Goal: Task Accomplishment & Management: Use online tool/utility

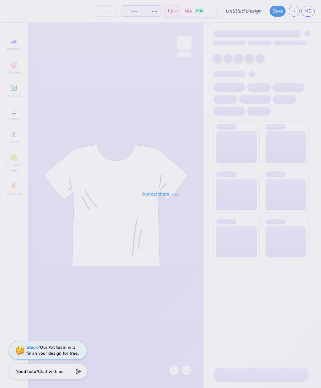
type input "Flare Pants"
type input "50"
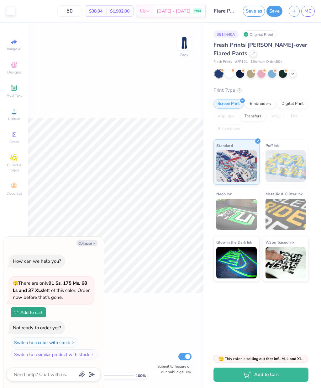
click at [88, 242] on button "Collapse" at bounding box center [87, 243] width 21 height 7
type textarea "x"
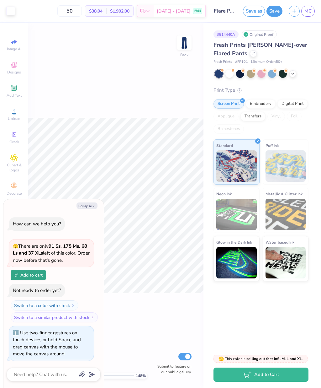
type input "1.48209872948095"
type textarea "x"
type input "1.67330374700495"
type textarea "x"
type input "1.8646272884858"
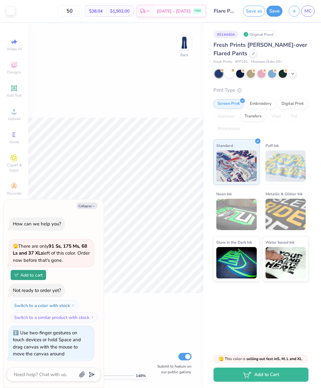
type textarea "x"
type input "2.20643978725651"
click at [85, 204] on button "Collapse" at bounding box center [87, 205] width 21 height 7
type textarea "x"
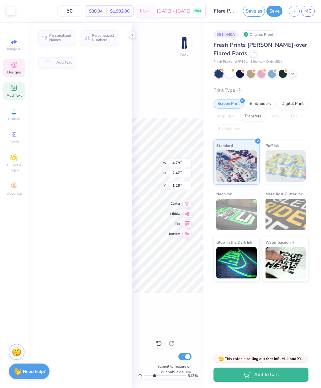
type input "3.12149600887431"
type input "2.47"
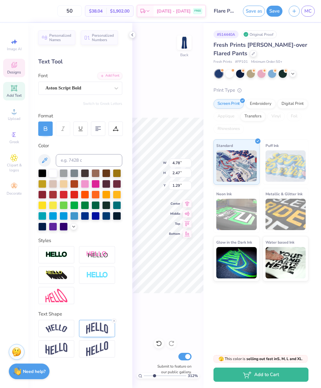
click at [132, 33] on icon at bounding box center [132, 34] width 5 height 5
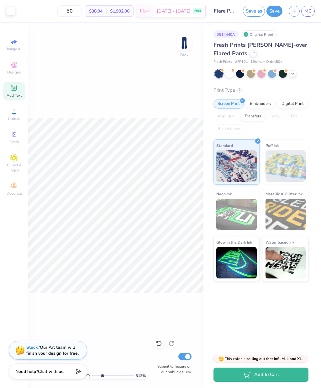
click at [135, 33] on div "312 % Back Submit to feature on our public gallery." at bounding box center [115, 205] width 175 height 365
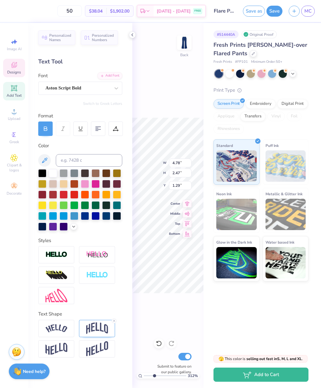
scroll to position [0, 2]
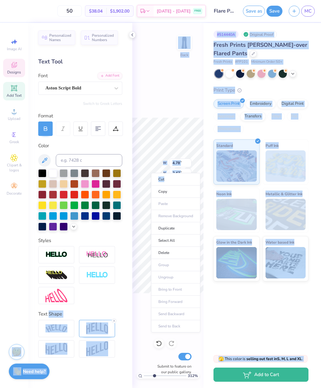
click at [180, 254] on li "Delete" at bounding box center [175, 252] width 49 height 12
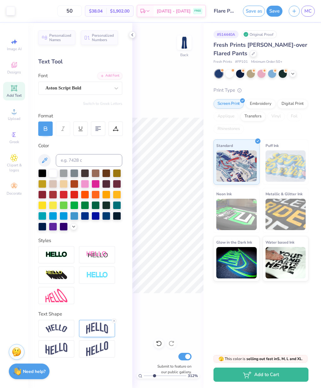
click at [132, 35] on polyline at bounding box center [132, 35] width 1 height 3
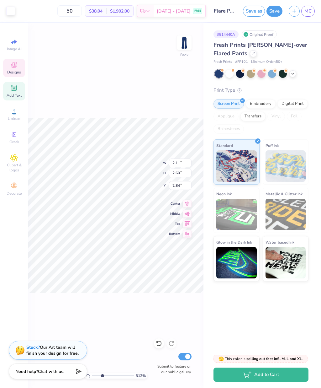
type input "3.12149600887431"
type input "2.91"
type input "3.58"
type input "1.85"
type input "3.12149600887431"
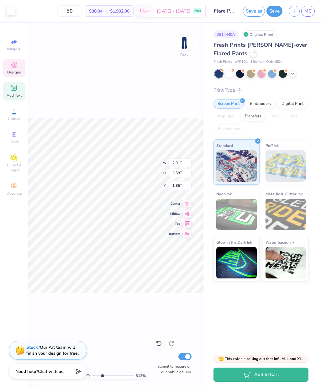
type input "2.23"
click at [25, 242] on div "Image AI Designs Add Text Upload Greek Clipart & logos Decorate" at bounding box center [14, 205] width 28 height 365
click at [71, 90] on div "312 % Back W 2.91 2.91 " H 3.58 3.58 " Y 2.23 2.23 " Center Middle Top Bottom S…" at bounding box center [115, 205] width 175 height 365
type input "3.17337466263908"
type input "2.56"
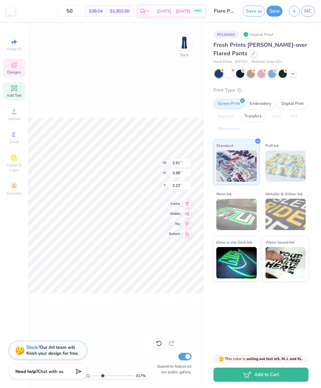
type input "3.16"
type input "3.17337466263908"
type input "2.44"
type input "3.00"
click at [186, 204] on icon at bounding box center [187, 204] width 9 height 8
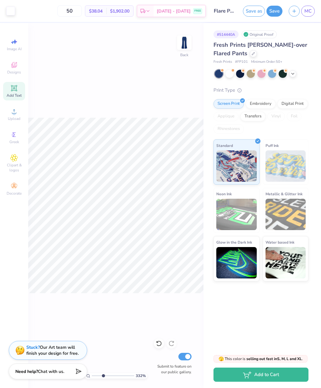
scroll to position [0, 0]
click at [164, 309] on div "332 % Back W 2.44 2.44 " H 3.00 3.00 " Y 2.23 2.23 " Center Middle Top Bottom S…" at bounding box center [115, 205] width 175 height 365
type input "3.32119769263086"
type input "2.45"
type input "3.01"
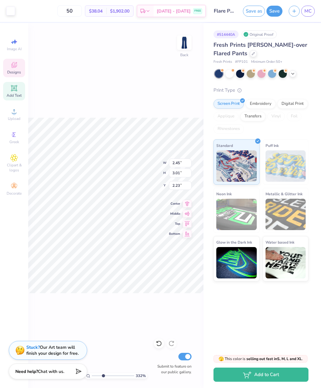
type input "3.32119769263086"
type input "2.44"
click at [184, 225] on icon at bounding box center [187, 224] width 9 height 8
type input "3.32119769263086"
type input "0.50"
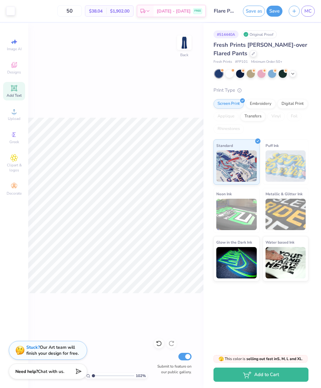
type input "1"
click at [187, 203] on icon at bounding box center [187, 203] width 4 height 5
click at [186, 224] on icon at bounding box center [187, 224] width 9 height 8
click at [273, 10] on button "Save" at bounding box center [275, 11] width 16 height 11
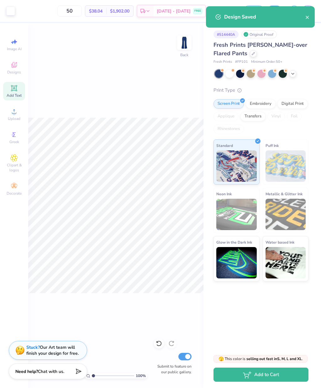
click at [306, 18] on icon "close" at bounding box center [307, 17] width 4 height 5
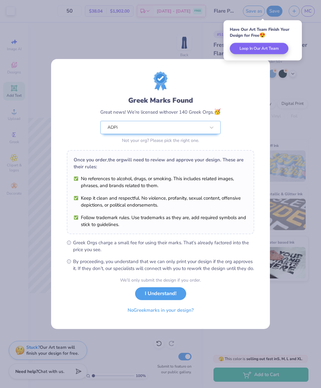
click at [146, 300] on button "I Understand!" at bounding box center [160, 293] width 51 height 13
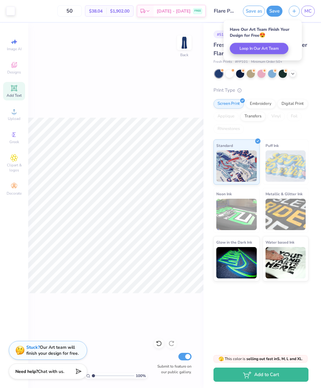
click at [306, 9] on span "MC" at bounding box center [307, 11] width 7 height 7
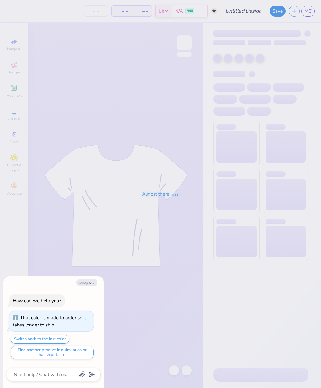
type textarea "x"
type input "50"
type input "crewneck"
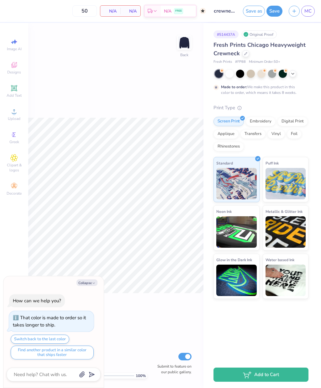
click at [87, 282] on button "Collapse" at bounding box center [87, 282] width 21 height 7
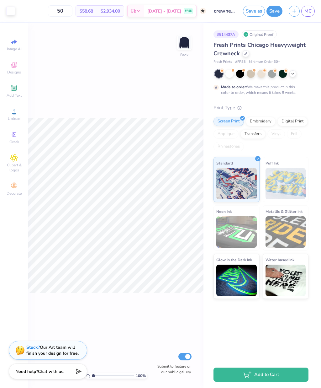
click at [246, 54] on icon at bounding box center [245, 53] width 3 height 3
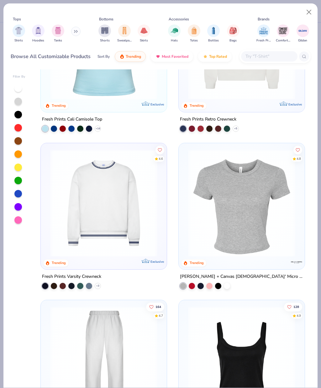
scroll to position [402, 0]
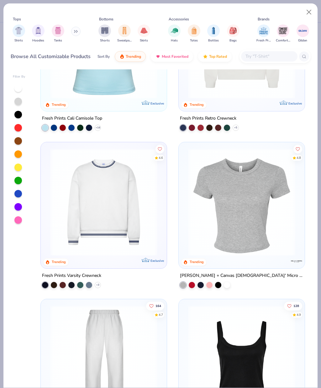
click at [0, 0] on icon at bounding box center [0, 0] width 0 height 0
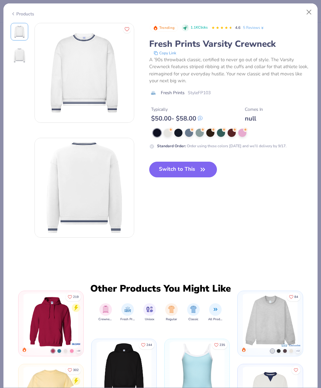
click at [179, 131] on div at bounding box center [178, 133] width 8 height 8
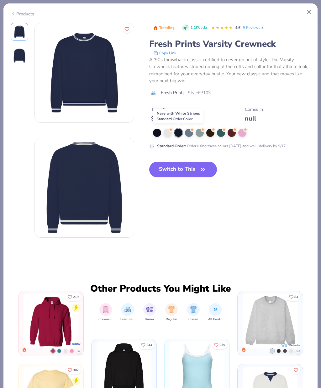
click at [309, 11] on button "Close" at bounding box center [309, 12] width 12 height 12
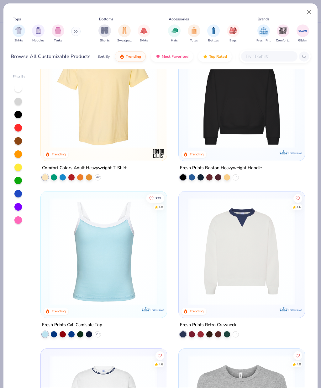
click at [309, 12] on button "Close" at bounding box center [309, 12] width 12 height 12
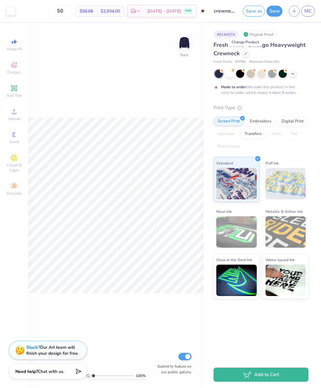
click at [247, 52] on icon at bounding box center [245, 53] width 3 height 3
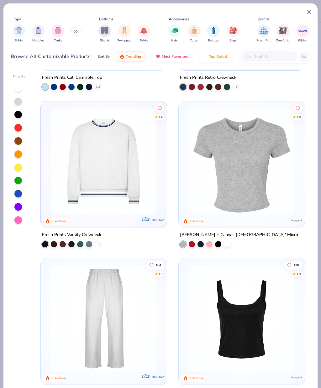
scroll to position [427, 0]
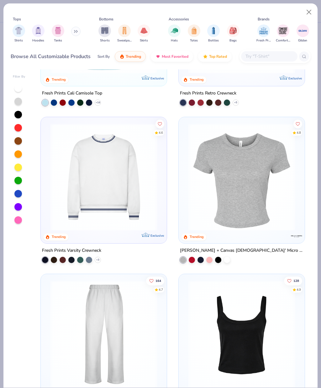
click at [0, 0] on icon at bounding box center [0, 0] width 0 height 0
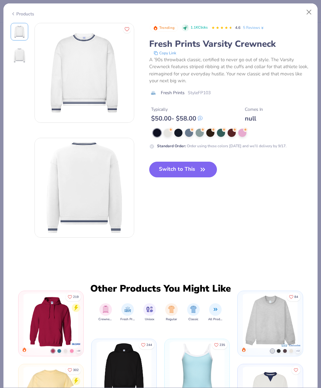
click at [180, 131] on div at bounding box center [178, 133] width 8 height 8
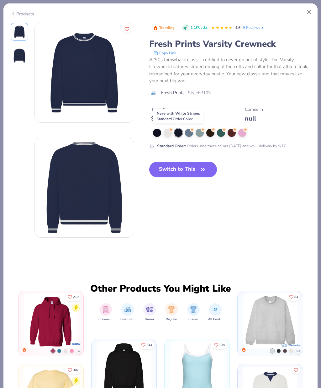
click at [199, 169] on icon "button" at bounding box center [202, 169] width 9 height 9
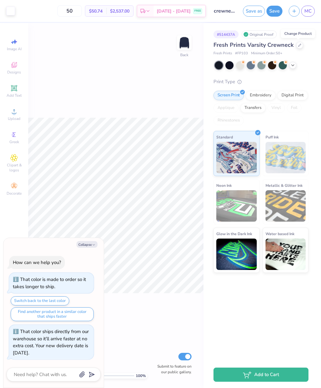
click at [87, 247] on button "Collapse" at bounding box center [87, 244] width 21 height 7
type textarea "x"
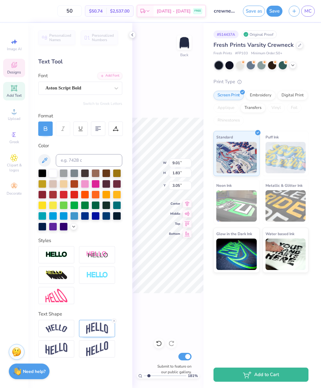
click at [131, 35] on icon at bounding box center [132, 34] width 5 height 5
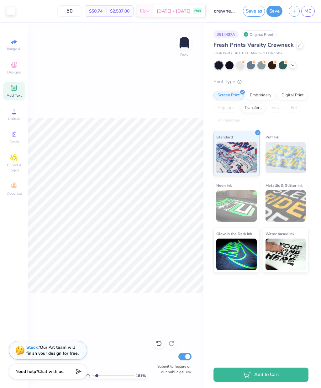
click at [133, 36] on div "181 % Back Submit to feature on our public gallery." at bounding box center [115, 205] width 175 height 365
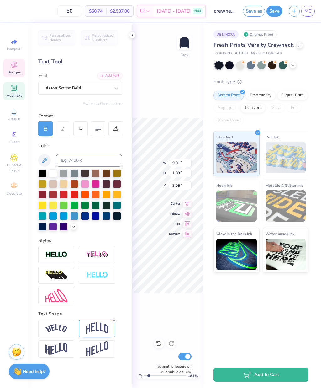
type input "1.80508427234416"
type input "8.31"
type input "4.10"
type input "2.23"
type input "1.80508427234416"
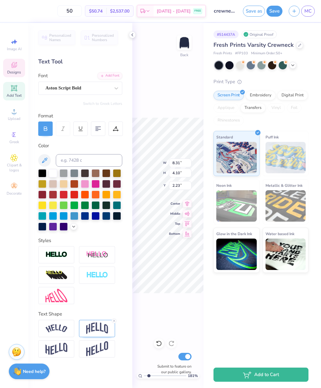
type input "2.72"
click at [131, 38] on div at bounding box center [132, 34] width 7 height 7
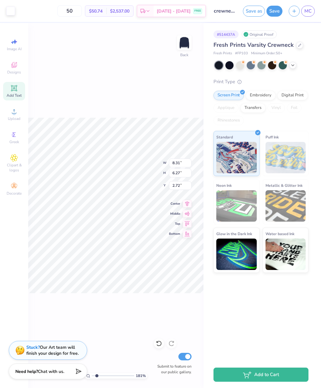
type input "1.80508427234416"
type input "3.80"
click at [189, 206] on icon at bounding box center [187, 204] width 9 height 8
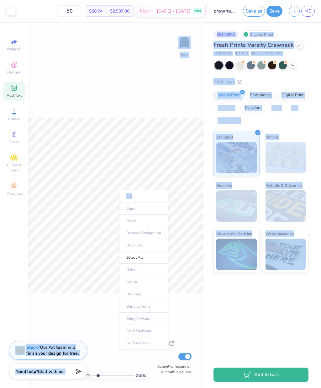
click at [84, 92] on div "210 % Back Submit to feature on our public gallery." at bounding box center [115, 205] width 175 height 365
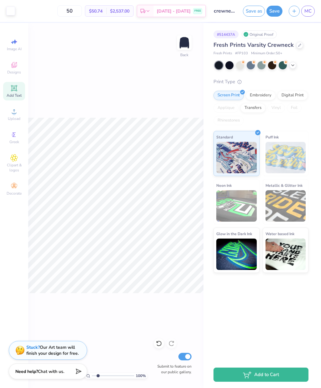
type input "1"
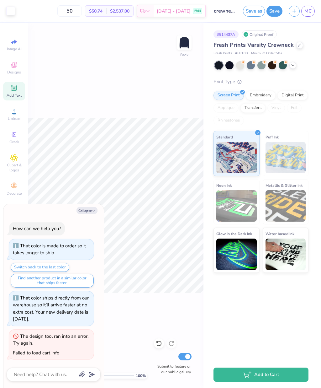
click at [79, 209] on button "Collapse" at bounding box center [87, 210] width 21 height 7
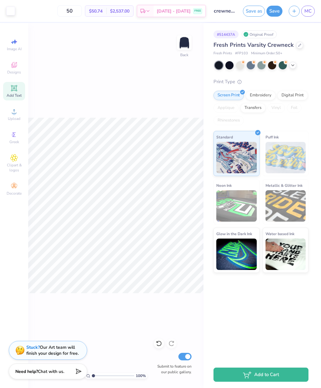
type textarea "x"
click at [232, 308] on div "# 514437A Original Proof Fresh Prints Varsity Crewneck Fresh Prints # FP103 Min…" at bounding box center [263, 192] width 118 height 338
type input "1.828280717006"
type input "3.66"
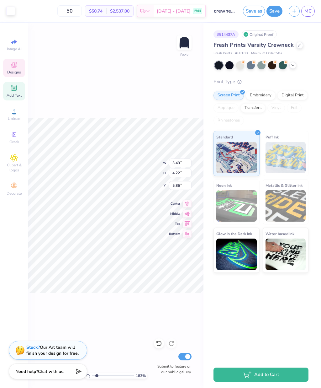
type input "4.51"
click at [116, 312] on div "183 % Back W 3.66 3.66 " H 4.51 4.51 " Y 5.85 5.85 " Center Middle Top Bottom S…" at bounding box center [115, 205] width 175 height 365
type input "1.828280717006"
type input "8.31"
type input "4.10"
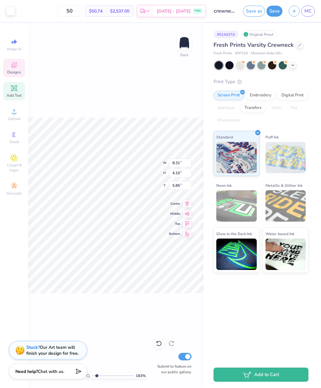
type input "3.80"
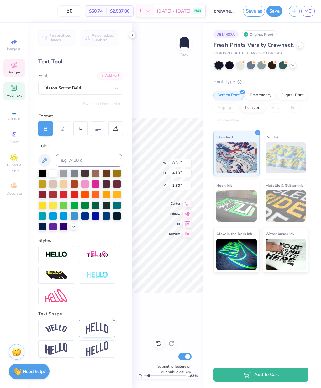
type input "1.828280717006"
type input "3.53"
type input ":"
click at [130, 34] on icon at bounding box center [132, 34] width 5 height 5
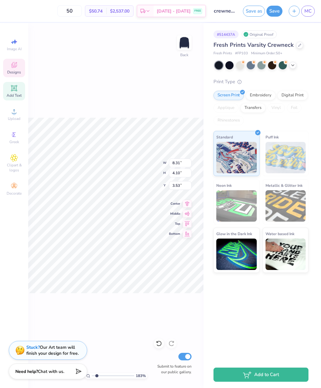
click at [159, 344] on icon at bounding box center [159, 343] width 6 height 6
type input "1.828280717006"
type input "3.80"
click at [155, 342] on div at bounding box center [159, 343] width 10 height 10
type input "1.828280717006"
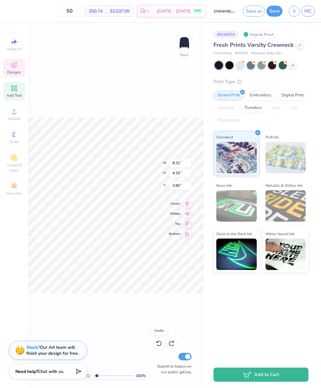
type input "3.43"
type input "4.22"
type input "5.85"
type input "1.828280717006"
type input "6.16"
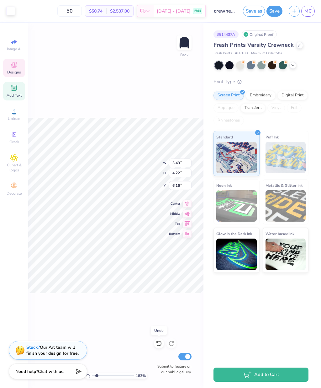
type input "1.828280717006"
type input "8.31"
type input "4.10"
type input "3.80"
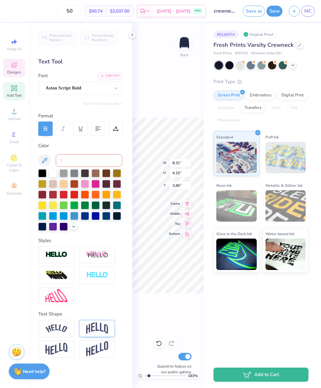
click at [130, 34] on icon at bounding box center [132, 34] width 5 height 5
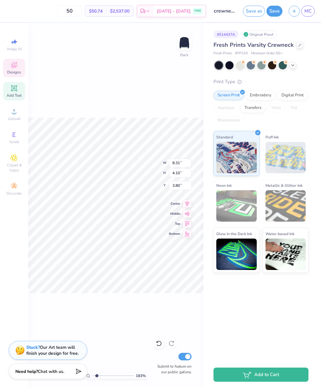
scroll to position [0, 0]
type input "1.828280717006"
type input "8.71"
type input "2.87"
type input "4.39"
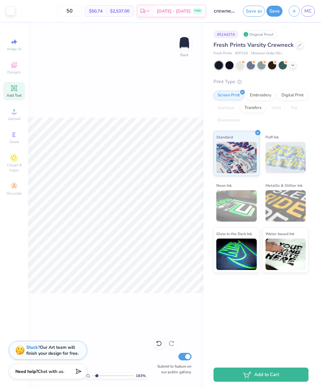
click at [237, 308] on div "# 514437A Original Proof Fresh Prints Varsity Crewneck Fresh Prints # FP103 Min…" at bounding box center [263, 192] width 118 height 338
click at [16, 70] on div "Designs" at bounding box center [14, 68] width 22 height 19
type input "1.32583694724675"
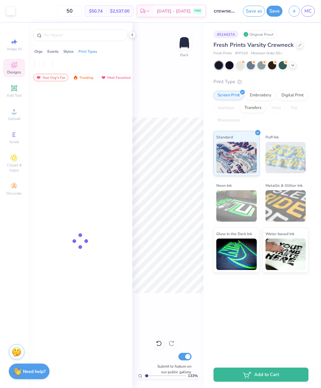
click at [64, 33] on input "text" at bounding box center [83, 35] width 80 height 6
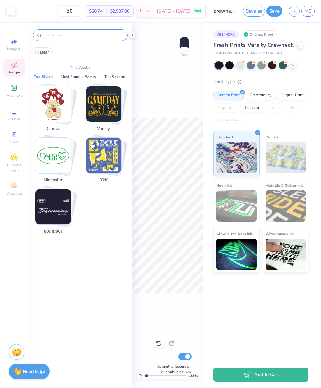
click at [67, 38] on input "text" at bounding box center [83, 35] width 80 height 6
click at [45, 53] on span "Bear" at bounding box center [44, 52] width 9 height 6
type input "Bear"
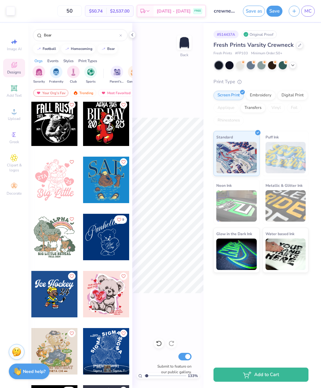
scroll to position [2219, 0]
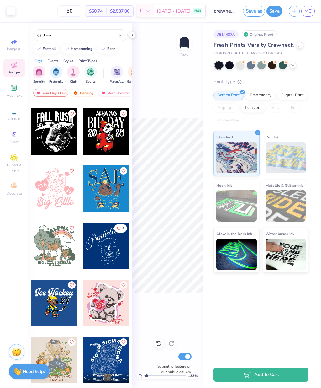
click at [131, 34] on icon at bounding box center [132, 34] width 5 height 5
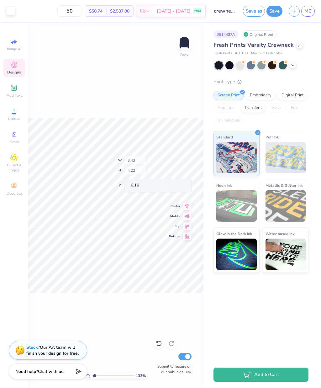
type input "1.32583694724675"
type input "5.82"
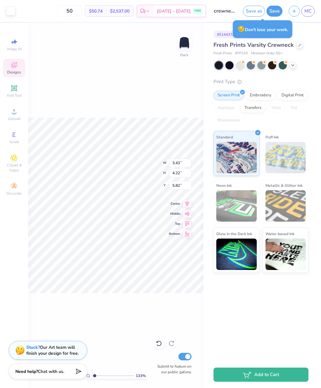
type input "1.32583694724675"
type input "6.19"
type input "1.32583694724675"
type input "8.71"
type input "2.87"
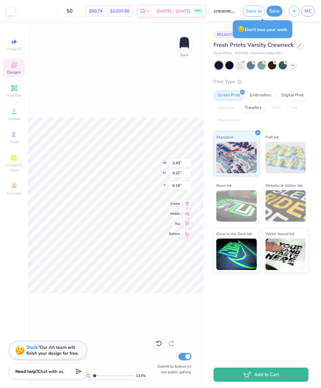
type input "4.39"
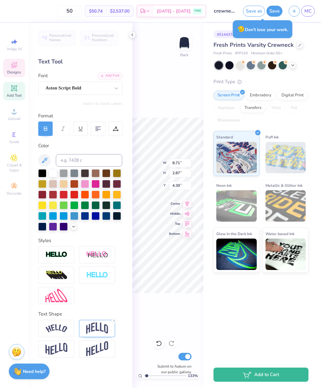
click at [187, 202] on icon at bounding box center [187, 204] width 9 height 8
click at [133, 36] on icon at bounding box center [132, 34] width 5 height 5
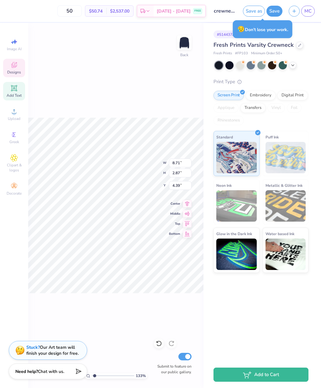
type input "1.32583694724675"
type input "8.02"
type input "1.32583694724675"
type input "4.76"
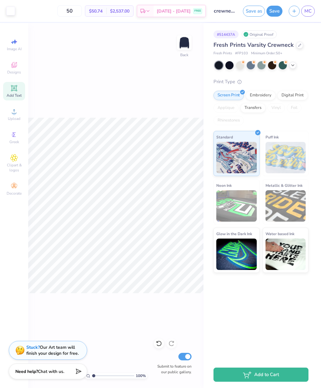
type input "1"
type input "9.92"
type input "6.45"
type input "3.80"
click at [273, 11] on button "Save" at bounding box center [275, 11] width 16 height 11
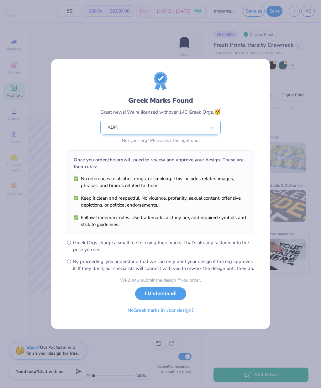
click at [165, 296] on button "I Understand!" at bounding box center [160, 293] width 51 height 13
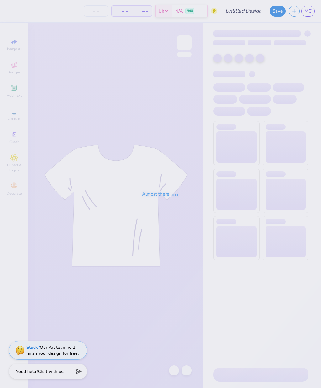
type input "Flare Pants"
type input "50"
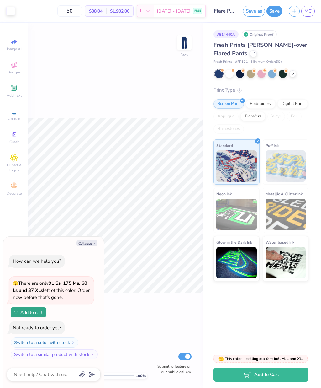
click at [217, 76] on div at bounding box center [219, 74] width 8 height 8
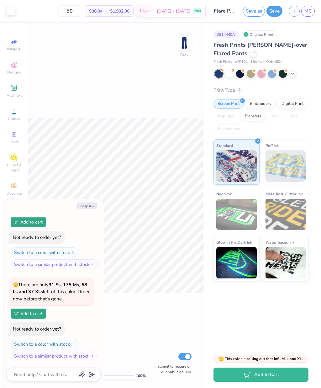
click at [242, 75] on div at bounding box center [240, 74] width 8 height 8
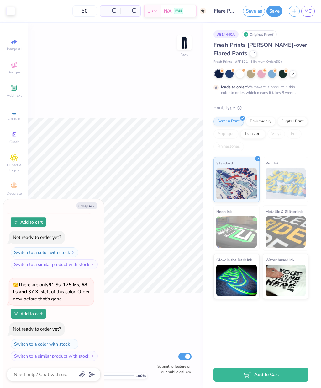
scroll to position [112, 0]
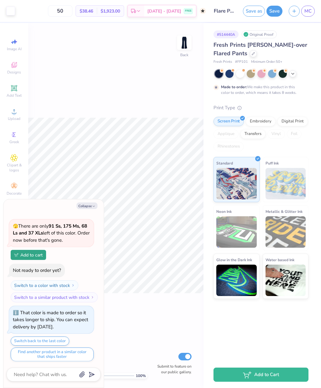
click at [219, 74] on div at bounding box center [219, 74] width 8 height 8
click at [272, 11] on button "Save" at bounding box center [275, 11] width 16 height 11
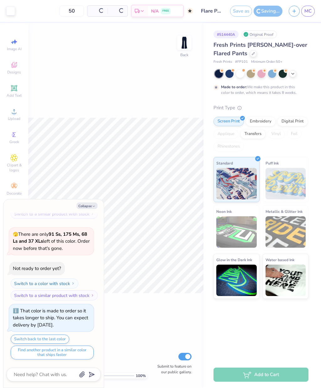
scroll to position [92, 0]
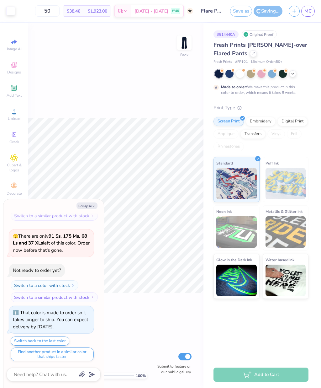
click at [86, 209] on button "Collapse" at bounding box center [87, 205] width 21 height 7
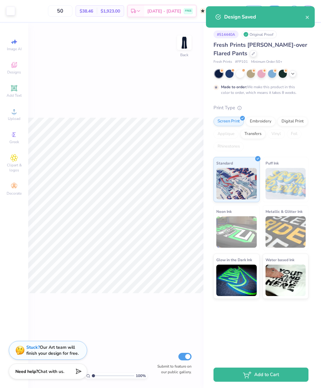
click at [53, 371] on span "Chat with us." at bounding box center [51, 371] width 26 height 6
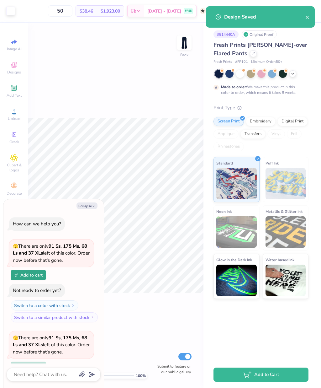
scroll to position [112, 0]
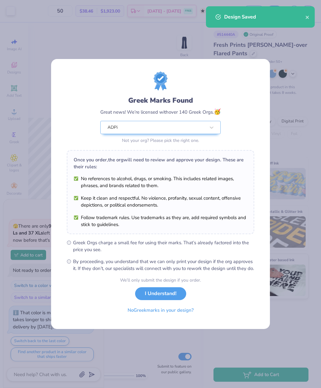
click at [174, 297] on button "I Understand!" at bounding box center [160, 293] width 51 height 13
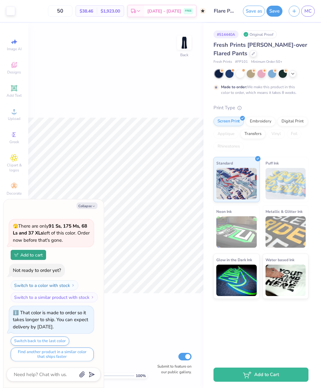
click at [91, 207] on button "Collapse" at bounding box center [87, 205] width 21 height 7
type textarea "x"
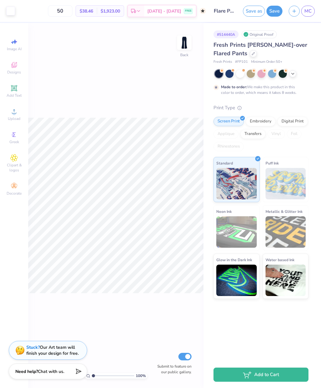
click at [277, 9] on button "Save" at bounding box center [275, 11] width 16 height 11
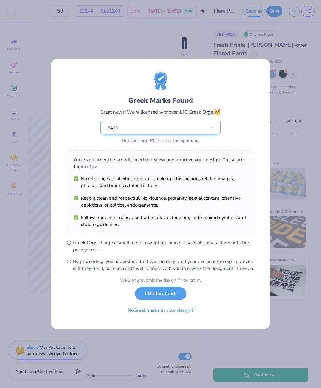
click at [174, 296] on button "I Understand!" at bounding box center [160, 293] width 51 height 13
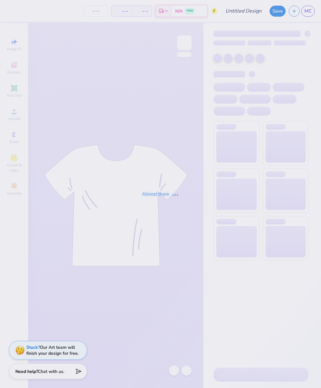
type input "Shirt"
type input "50"
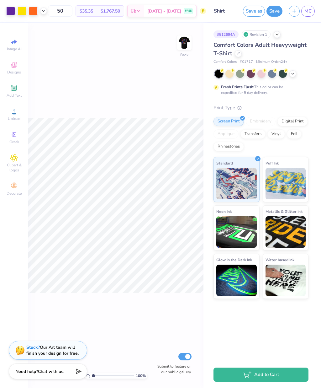
click at [182, 43] on img at bounding box center [184, 42] width 13 height 13
click at [45, 13] on icon at bounding box center [43, 10] width 5 height 5
click at [56, 27] on div at bounding box center [55, 27] width 9 height 9
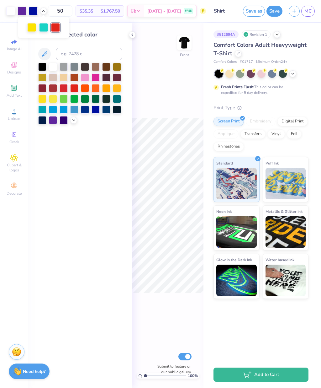
click at [94, 79] on div at bounding box center [96, 77] width 8 height 8
click at [73, 120] on icon at bounding box center [73, 120] width 5 height 5
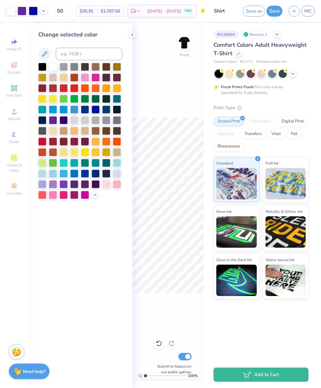
click at [85, 195] on div at bounding box center [85, 195] width 8 height 8
click at [97, 81] on div at bounding box center [96, 77] width 8 height 8
click at [83, 197] on div at bounding box center [85, 195] width 8 height 8
click at [96, 81] on div at bounding box center [96, 77] width 8 height 8
click at [94, 196] on icon at bounding box center [95, 194] width 5 height 5
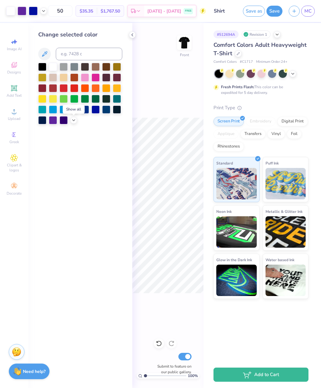
click at [132, 34] on icon at bounding box center [132, 34] width 5 height 5
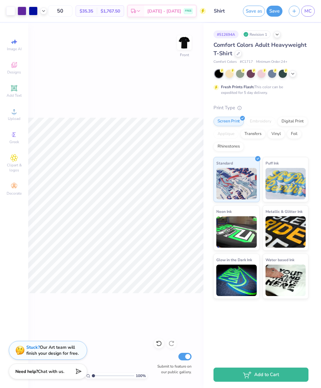
click at [43, 13] on icon at bounding box center [43, 10] width 5 height 5
click at [187, 40] on img at bounding box center [184, 42] width 13 height 13
click at [186, 49] on img at bounding box center [184, 42] width 13 height 13
click at [187, 46] on img at bounding box center [184, 42] width 13 height 13
click at [180, 42] on img at bounding box center [184, 42] width 13 height 13
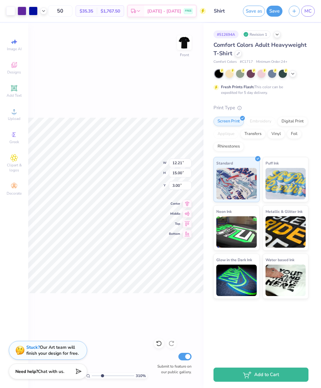
type input "3.10004756702805"
type input "4.55"
click at [158, 343] on icon at bounding box center [159, 343] width 6 height 6
type input "3.10004756702805"
type input "3.00"
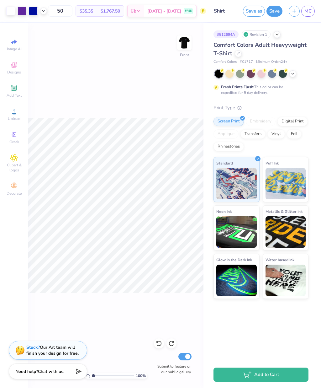
click at [276, 11] on button "Save" at bounding box center [275, 11] width 16 height 11
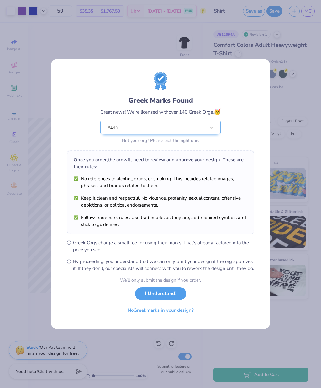
click at [151, 297] on button "I Understand!" at bounding box center [160, 293] width 51 height 13
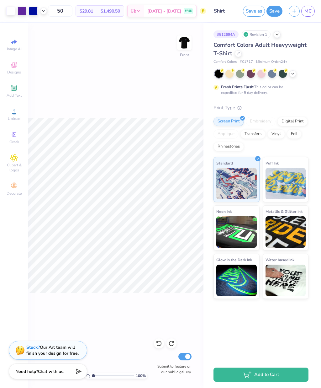
click at [46, 13] on div at bounding box center [43, 11] width 7 height 7
click at [32, 11] on div at bounding box center [33, 11] width 9 height 9
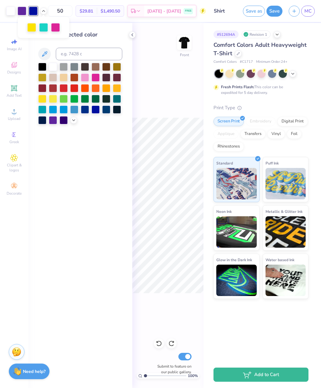
click at [22, 12] on div at bounding box center [22, 11] width 9 height 9
click at [31, 12] on div at bounding box center [33, 11] width 9 height 9
click at [52, 120] on div at bounding box center [53, 120] width 8 height 8
click at [129, 35] on div at bounding box center [132, 34] width 7 height 7
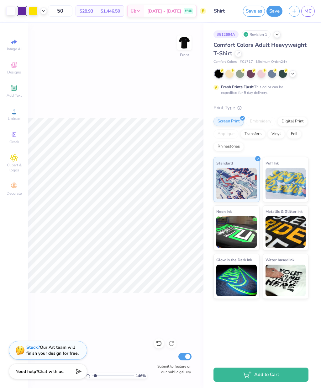
click at [43, 12] on icon at bounding box center [43, 10] width 5 height 5
click at [159, 342] on icon at bounding box center [159, 343] width 6 height 6
click at [172, 343] on icon at bounding box center [171, 343] width 6 height 6
click at [159, 343] on icon at bounding box center [159, 343] width 6 height 6
click at [172, 342] on icon at bounding box center [171, 343] width 6 height 6
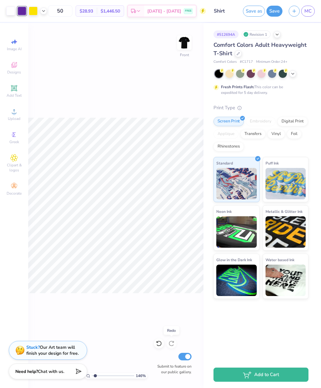
click at [44, 11] on polyline at bounding box center [43, 10] width 3 height 1
click at [182, 42] on img at bounding box center [184, 42] width 13 height 13
click at [43, 12] on icon at bounding box center [43, 10] width 5 height 5
click at [33, 11] on div at bounding box center [33, 11] width 9 height 9
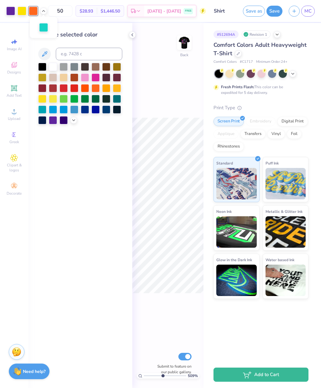
click at [53, 122] on div at bounding box center [53, 120] width 8 height 8
click at [159, 343] on icon at bounding box center [159, 343] width 6 height 6
click at [171, 342] on icon at bounding box center [171, 343] width 6 height 6
click at [135, 36] on icon at bounding box center [132, 34] width 5 height 5
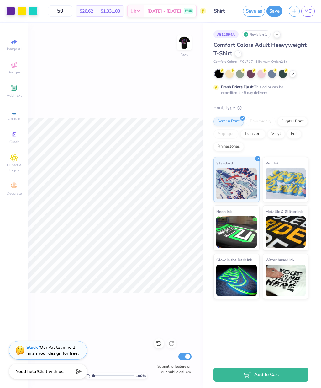
click at [156, 340] on icon at bounding box center [159, 343] width 6 height 6
click at [172, 341] on icon at bounding box center [171, 344] width 5 height 6
click at [182, 47] on img at bounding box center [184, 42] width 13 height 13
type input "1.70028633789478"
type input "1.08"
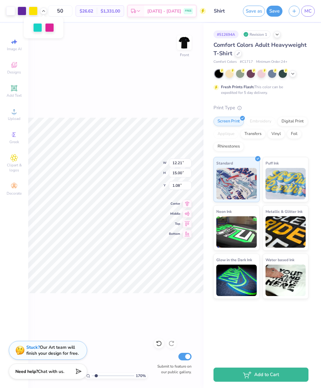
click at [161, 345] on icon at bounding box center [158, 344] width 5 height 6
type input "1.70028633789478"
type input "3.00"
click at [182, 45] on img at bounding box center [184, 42] width 13 height 13
click at [186, 44] on img at bounding box center [184, 42] width 13 height 13
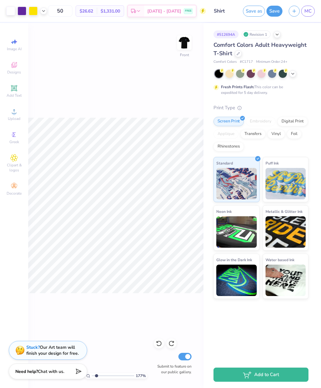
click at [44, 13] on icon at bounding box center [43, 10] width 5 height 5
click at [155, 343] on div at bounding box center [159, 343] width 10 height 10
type input "1.76700107352894"
type input "8.10"
click at [164, 339] on div "177 % Front W 12.21 12.21 " H 15.00 15.00 " Y 8.10 8.10 " Center Middle Top Bot…" at bounding box center [115, 205] width 175 height 365
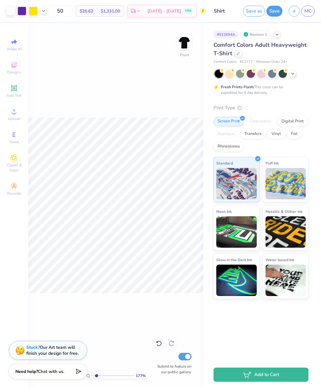
click at [160, 343] on icon at bounding box center [159, 343] width 6 height 6
type input "2.06588716791376"
type input "3.40"
click at [159, 345] on icon at bounding box center [159, 343] width 6 height 6
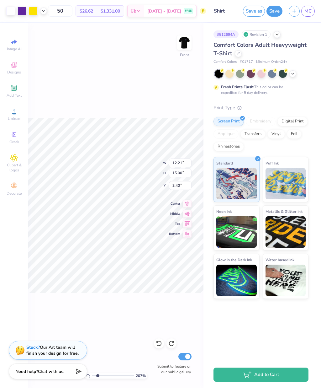
type input "2.06588716791376"
type input "3.00"
click at [159, 342] on icon at bounding box center [159, 343] width 6 height 6
click at [173, 342] on icon at bounding box center [172, 341] width 1 height 1
click at [184, 44] on img at bounding box center [184, 42] width 13 height 13
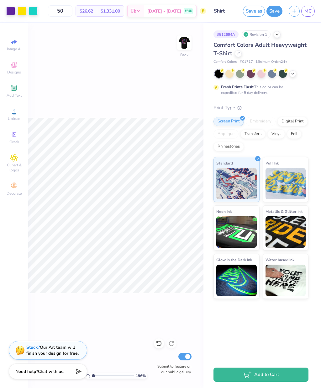
type input "1"
click at [183, 47] on img at bounding box center [184, 42] width 13 height 13
click at [43, 13] on icon at bounding box center [43, 10] width 5 height 5
click at [45, 12] on icon at bounding box center [43, 10] width 5 height 5
click at [54, 61] on div "100 % Front Submit to feature on our public gallery." at bounding box center [115, 205] width 175 height 365
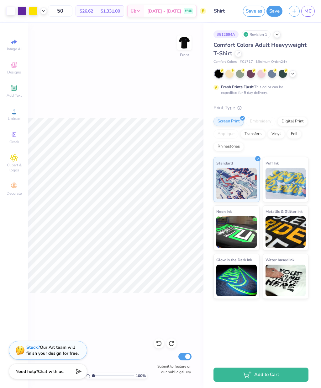
click at [275, 13] on button "Save" at bounding box center [275, 11] width 16 height 11
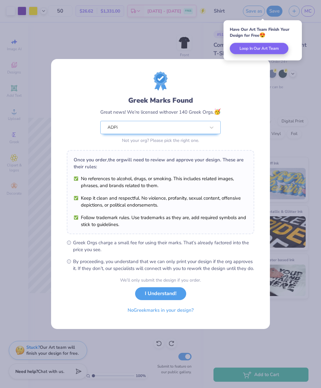
click at [149, 297] on button "I Understand!" at bounding box center [160, 293] width 51 height 13
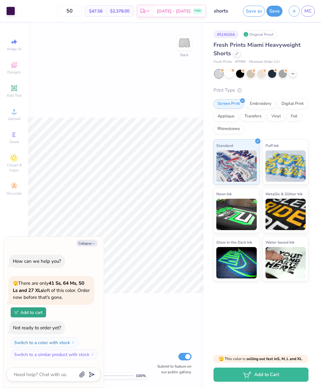
click at [94, 243] on icon "button" at bounding box center [94, 243] width 4 height 4
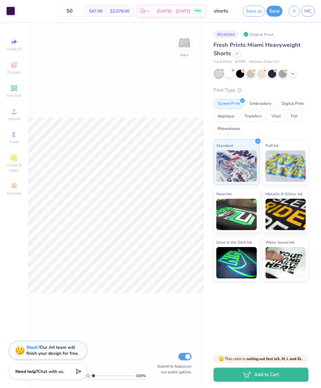
click at [235, 53] on icon at bounding box center [236, 53] width 3 height 3
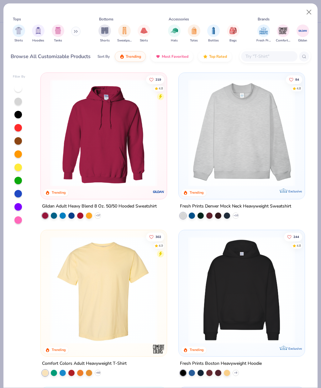
click at [104, 34] on img "filter for Shorts" at bounding box center [104, 30] width 7 height 7
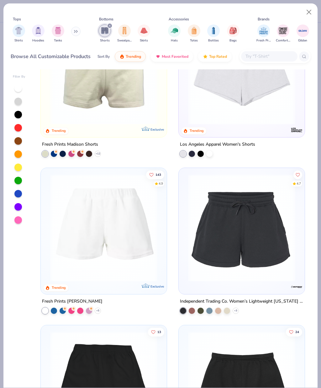
scroll to position [231, 0]
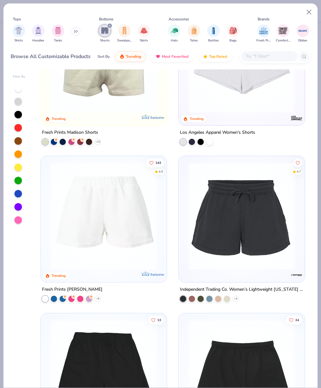
click at [119, 226] on img at bounding box center [104, 215] width 114 height 107
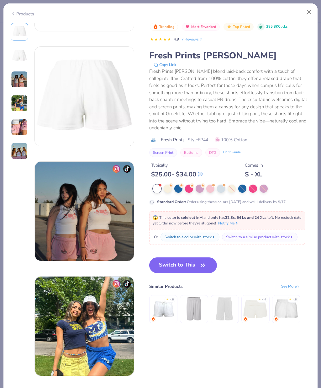
scroll to position [98, 0]
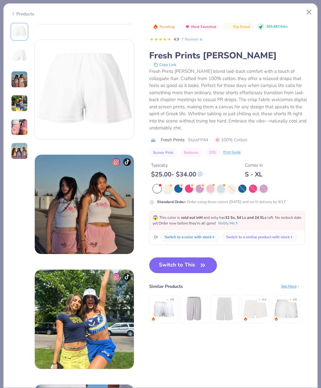
click at [114, 227] on img at bounding box center [84, 204] width 99 height 99
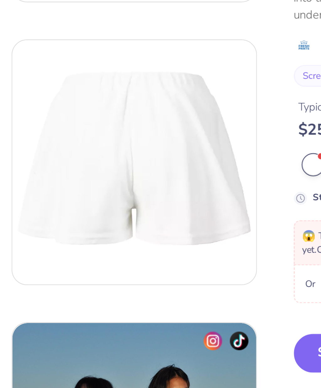
scroll to position [0, 0]
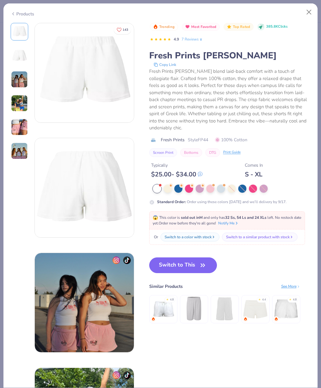
click at [308, 11] on button "Close" at bounding box center [309, 12] width 12 height 12
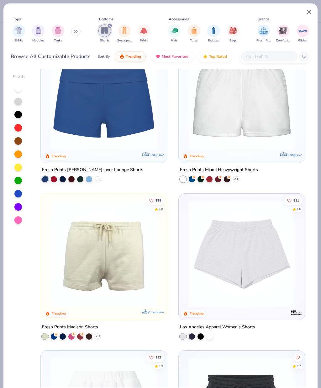
scroll to position [45, 0]
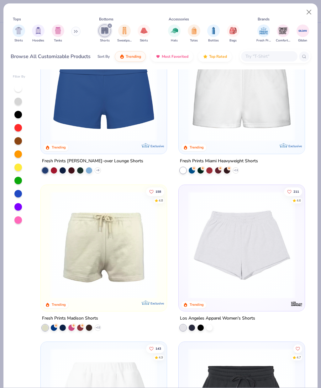
click at [135, 242] on img at bounding box center [104, 244] width 114 height 107
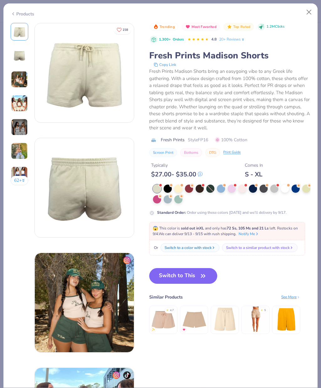
click at [308, 12] on button "Close" at bounding box center [309, 12] width 12 height 12
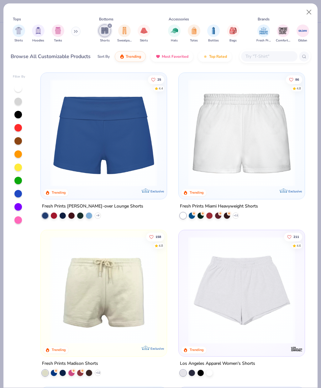
click at [249, 138] on img at bounding box center [242, 132] width 114 height 107
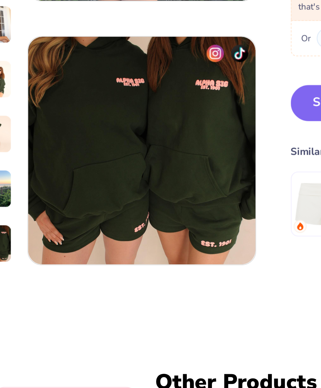
scroll to position [646, 0]
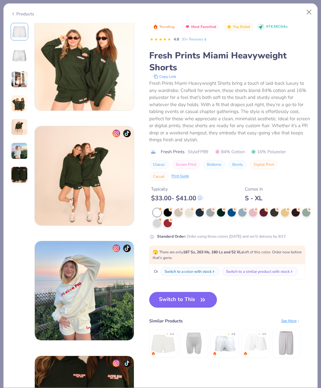
click at [309, 9] on button "Close" at bounding box center [309, 12] width 12 height 12
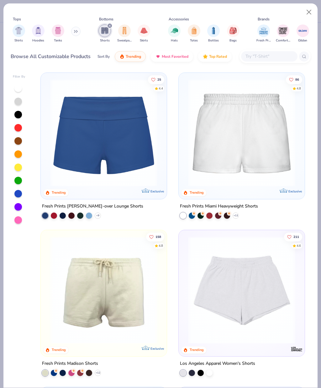
click at [308, 13] on button "Close" at bounding box center [309, 12] width 12 height 12
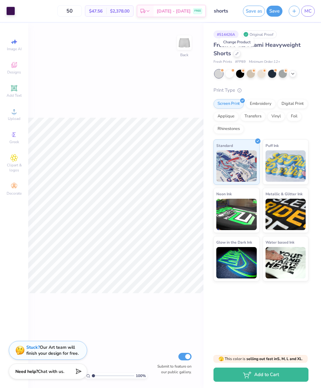
click at [237, 53] on icon at bounding box center [236, 53] width 3 height 3
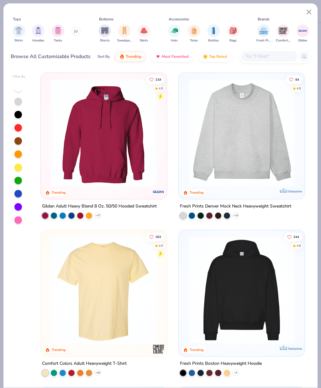
click at [106, 32] on img "filter for Shorts" at bounding box center [104, 30] width 7 height 7
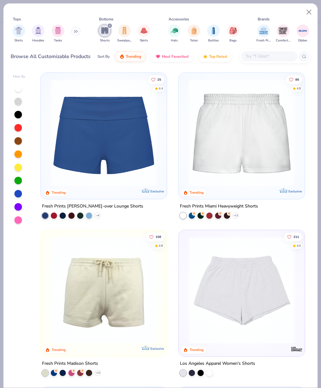
click at [107, 286] on img at bounding box center [104, 289] width 114 height 107
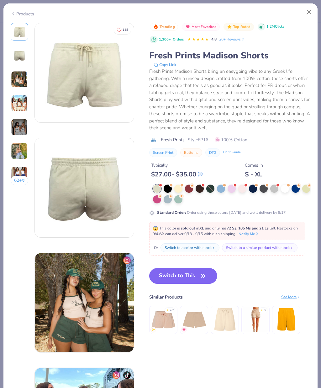
click at [275, 188] on div at bounding box center [274, 188] width 8 height 8
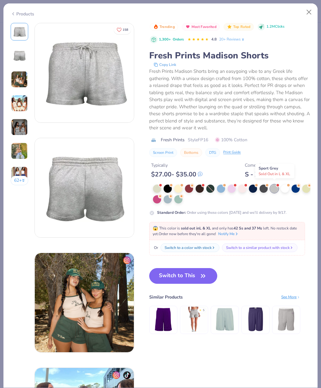
click at [289, 246] on div "Switch to a similar product with stock" at bounding box center [258, 248] width 64 height 6
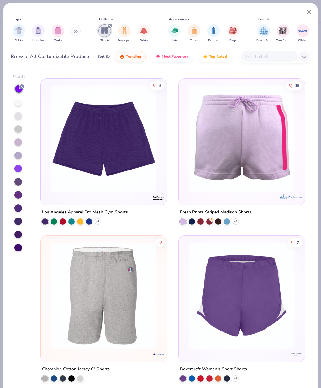
scroll to position [773, 0]
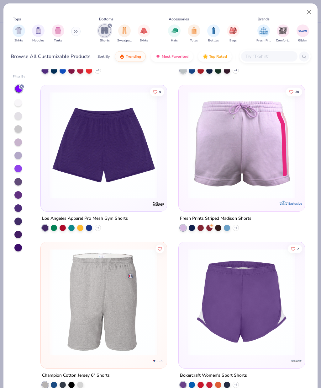
click at [238, 227] on div "+ 5" at bounding box center [236, 227] width 6 height 6
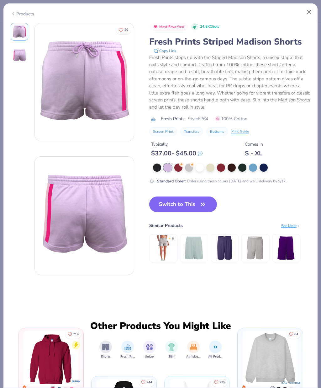
click at [188, 170] on div "Standard Order : Order using these colors [DATE] and we’ll delivery by 9/17." at bounding box center [229, 173] width 161 height 20
click at [189, 164] on div at bounding box center [189, 167] width 8 height 8
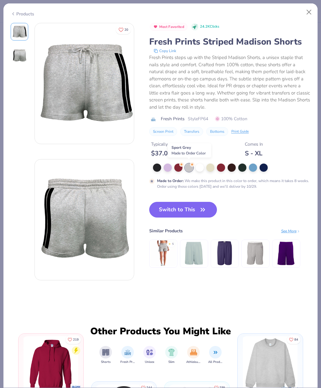
click at [309, 10] on button "Close" at bounding box center [309, 12] width 12 height 12
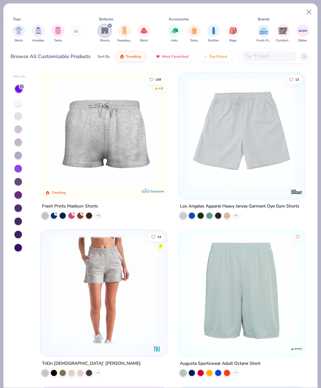
click at [304, 13] on button "Close" at bounding box center [309, 12] width 12 height 12
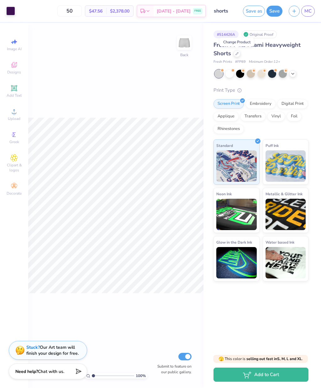
click at [216, 75] on div at bounding box center [219, 74] width 8 height 8
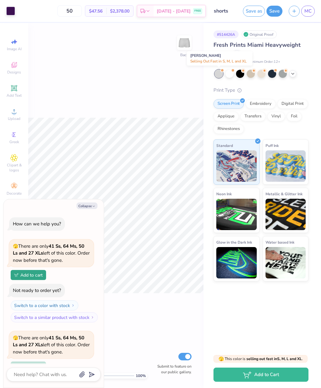
scroll to position [53, 0]
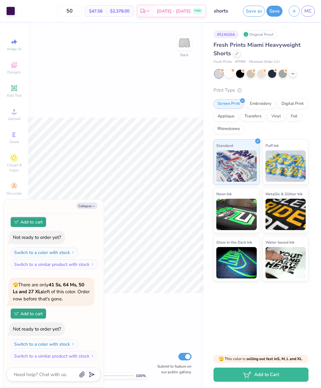
click at [303, 56] on div "Fresh Prints Miami Heavyweight Shorts" at bounding box center [261, 49] width 95 height 17
click at [94, 203] on button "Collapse" at bounding box center [87, 205] width 21 height 7
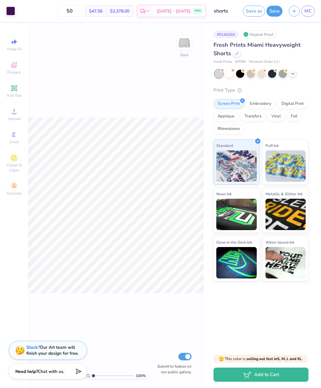
type textarea "x"
